Goal: Information Seeking & Learning: Learn about a topic

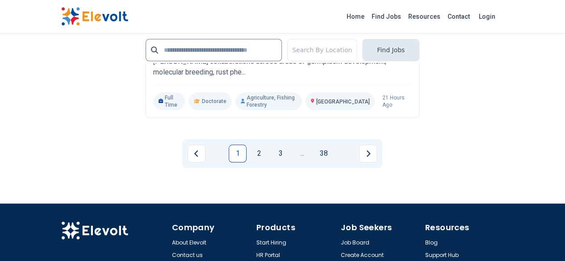
scroll to position [2076, 0]
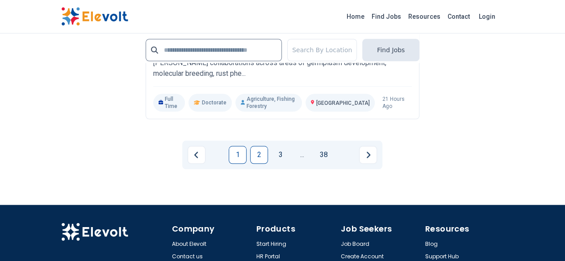
click at [262, 146] on link "2" at bounding box center [259, 155] width 18 height 18
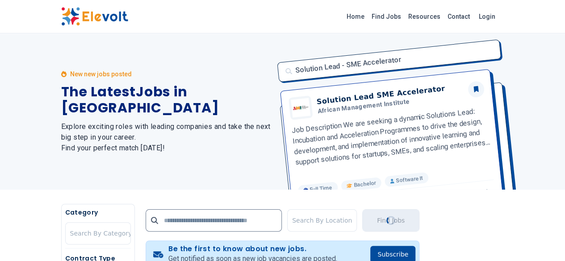
scroll to position [228, 0]
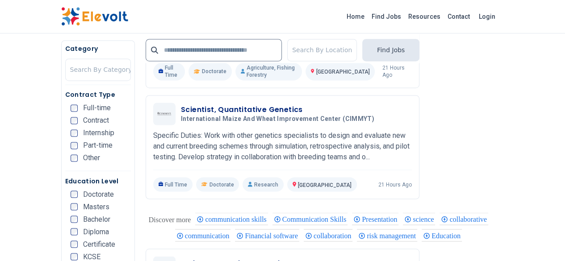
scroll to position [457, 0]
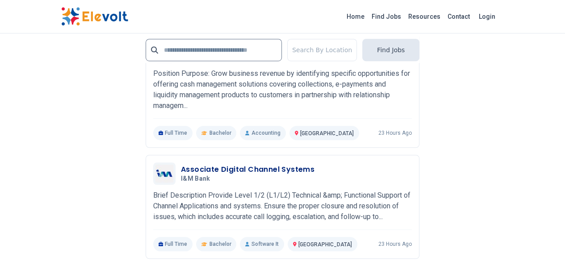
scroll to position [1996, 0]
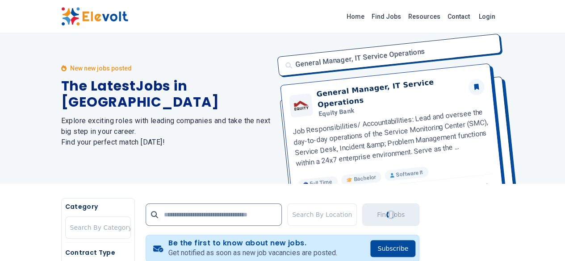
scroll to position [0, 0]
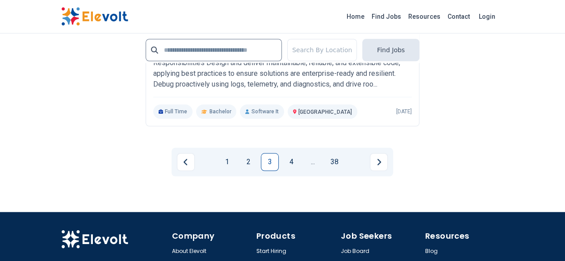
scroll to position [2050, 0]
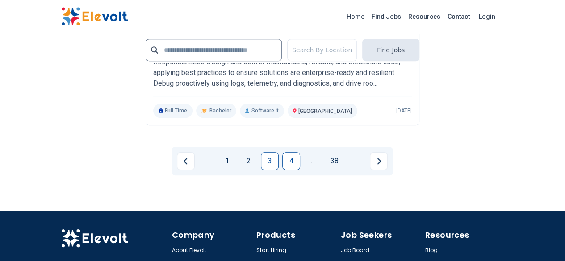
click at [289, 152] on link "4" at bounding box center [291, 161] width 18 height 18
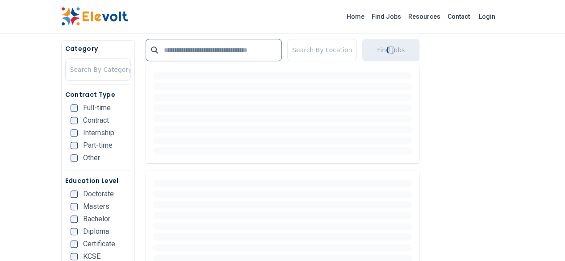
scroll to position [232, 0]
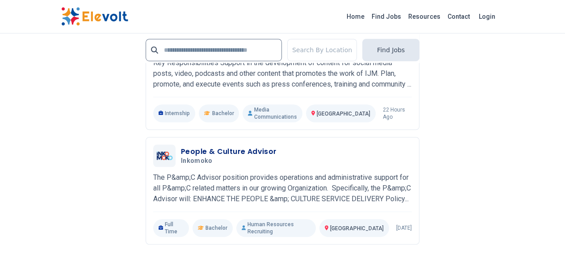
scroll to position [1946, 0]
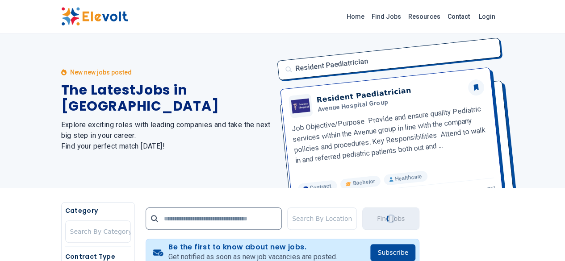
scroll to position [0, 0]
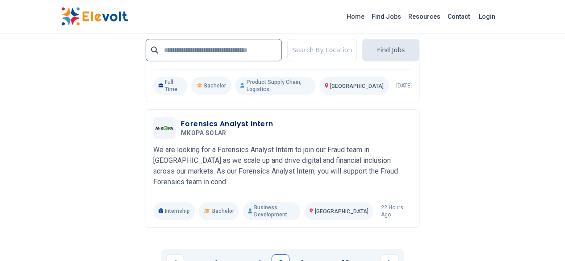
scroll to position [1954, 0]
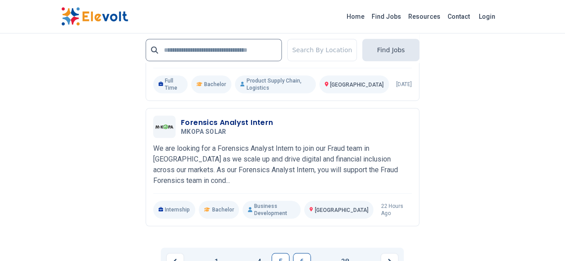
click at [296, 253] on link "6" at bounding box center [302, 262] width 18 height 18
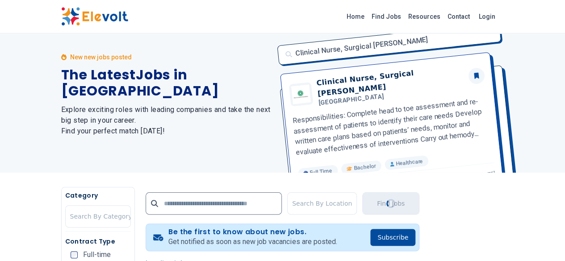
scroll to position [18, 0]
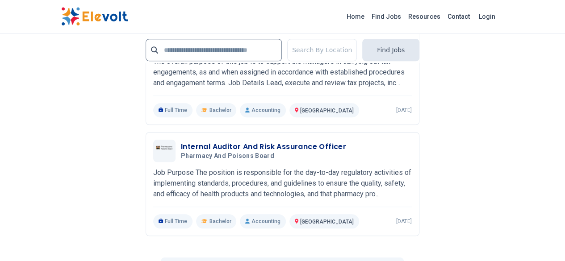
scroll to position [2053, 0]
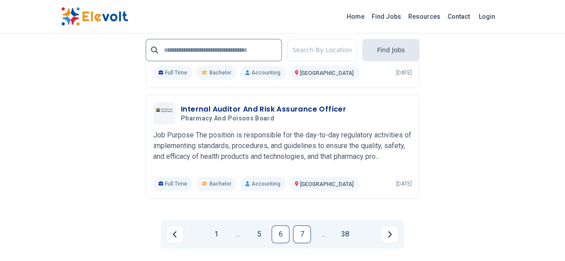
click at [297, 225] on link "7" at bounding box center [302, 234] width 18 height 18
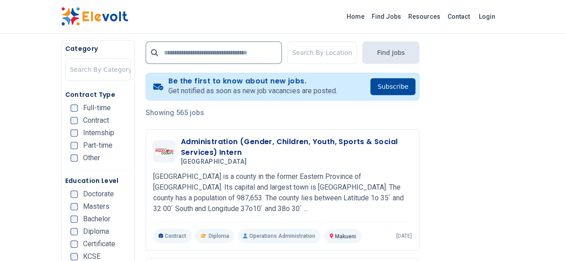
scroll to position [168, 0]
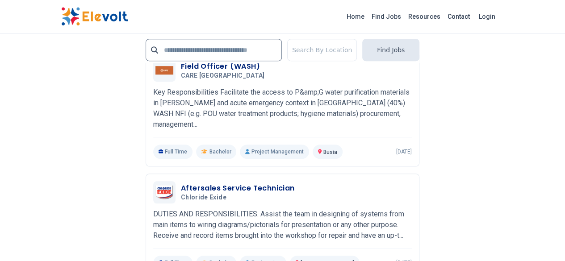
scroll to position [2035, 0]
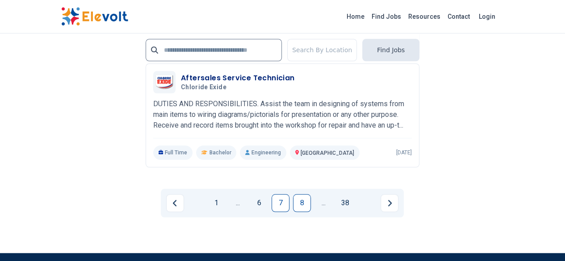
click at [299, 194] on link "8" at bounding box center [302, 203] width 18 height 18
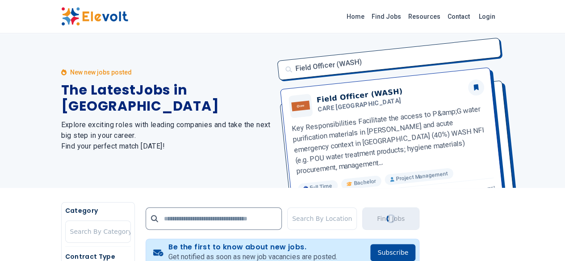
scroll to position [0, 0]
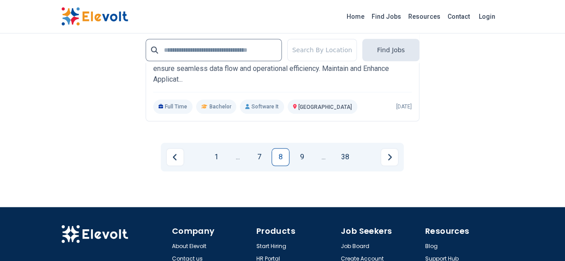
scroll to position [2071, 0]
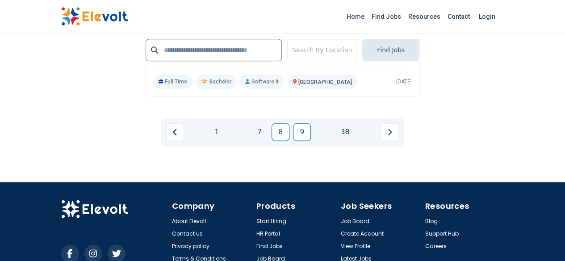
click at [304, 123] on link "9" at bounding box center [302, 132] width 18 height 18
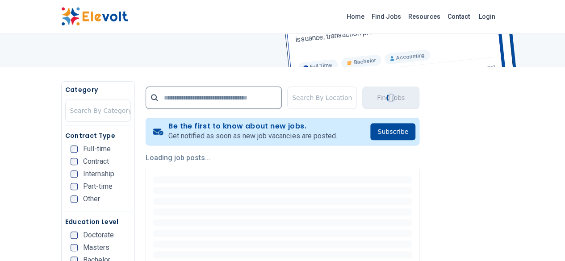
scroll to position [193, 0]
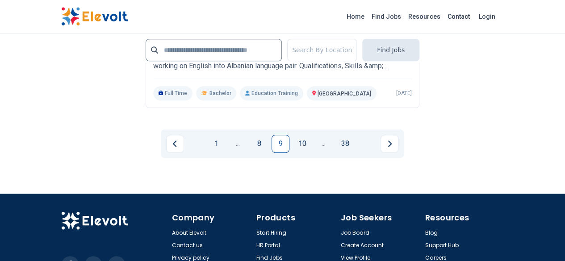
scroll to position [2035, 0]
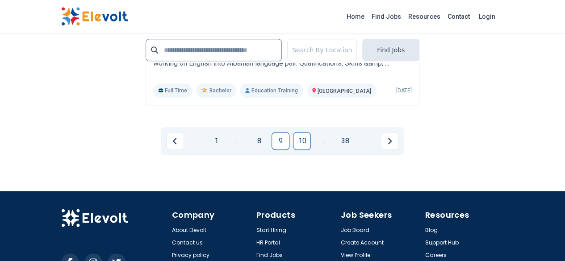
click at [307, 132] on link "10" at bounding box center [302, 141] width 18 height 18
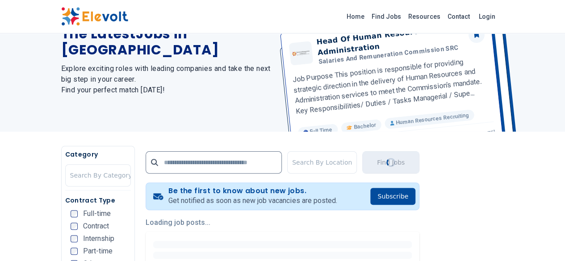
scroll to position [24, 0]
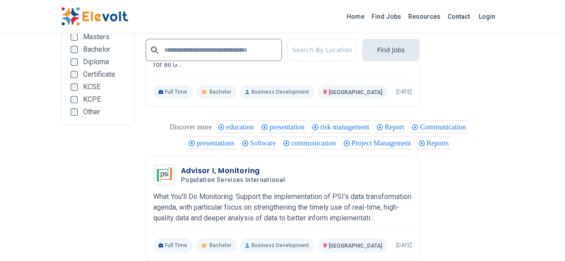
scroll to position [2041, 0]
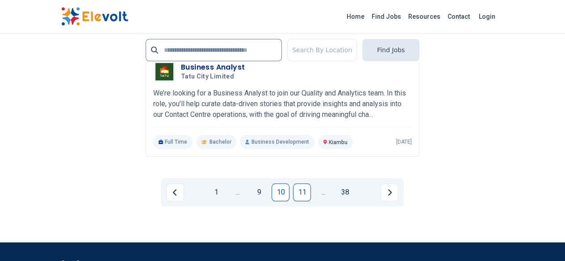
click at [303, 183] on link "11" at bounding box center [302, 192] width 18 height 18
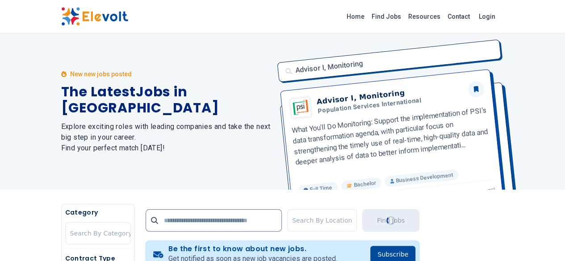
scroll to position [228, 0]
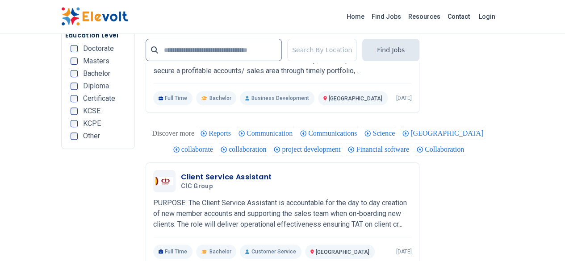
scroll to position [2032, 0]
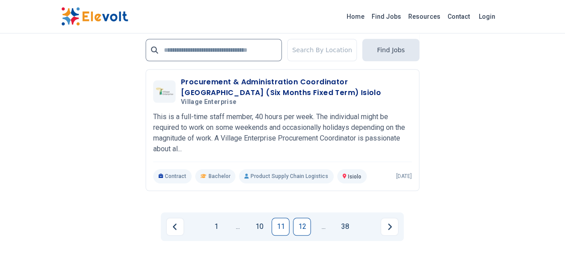
click at [297, 218] on link "12" at bounding box center [302, 227] width 18 height 18
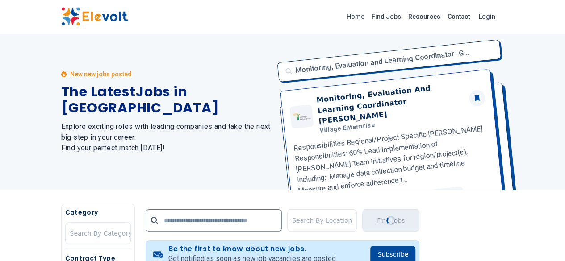
scroll to position [228, 0]
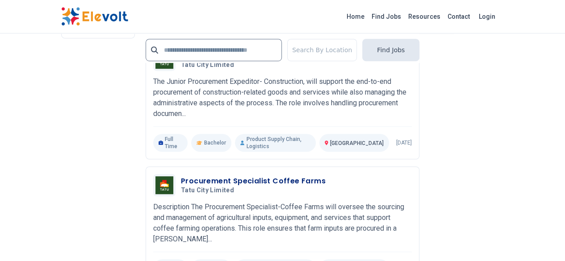
scroll to position [1939, 0]
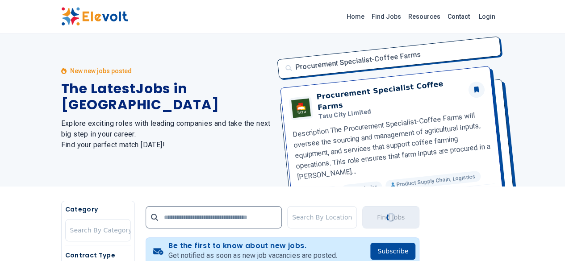
scroll to position [0, 0]
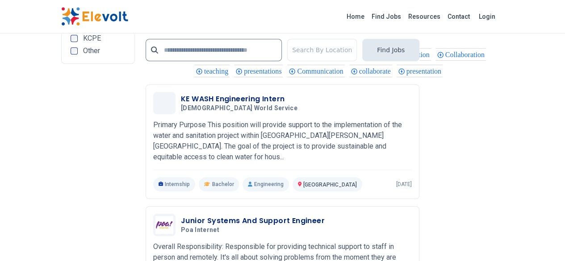
scroll to position [1874, 0]
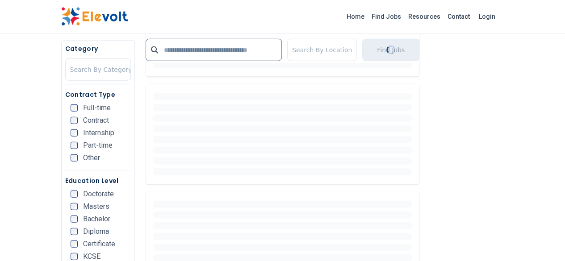
scroll to position [2041, 0]
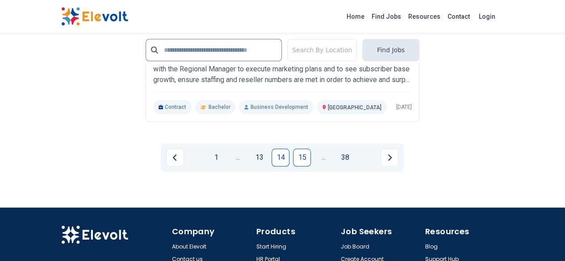
click at [298, 149] on link "15" at bounding box center [302, 158] width 18 height 18
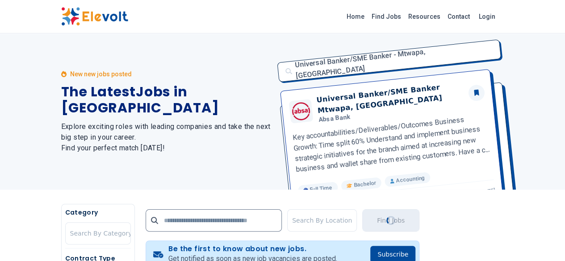
scroll to position [228, 0]
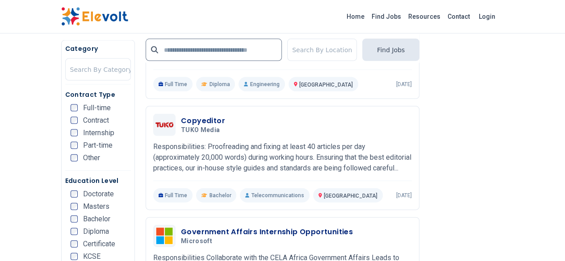
scroll to position [1142, 0]
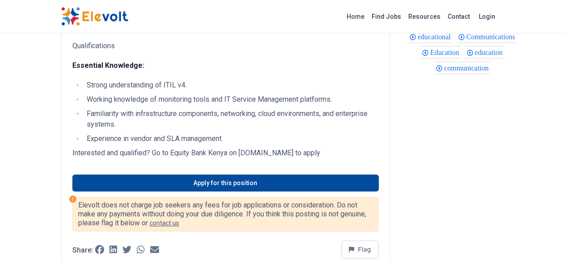
scroll to position [393, 0]
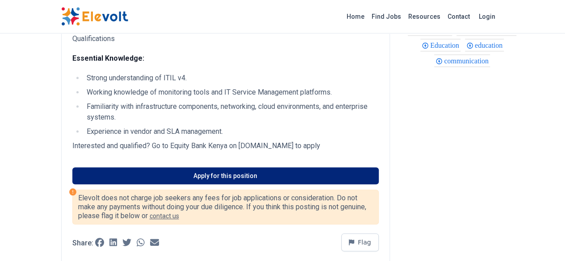
click at [174, 167] on link "Apply for this position" at bounding box center [225, 175] width 306 height 17
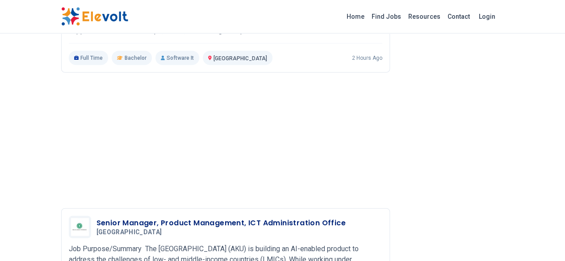
scroll to position [1267, 0]
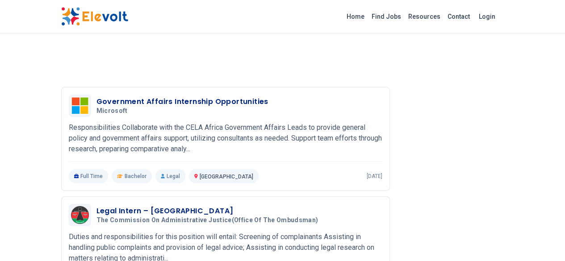
scroll to position [1339, 0]
